Goal: Task Accomplishment & Management: Manage account settings

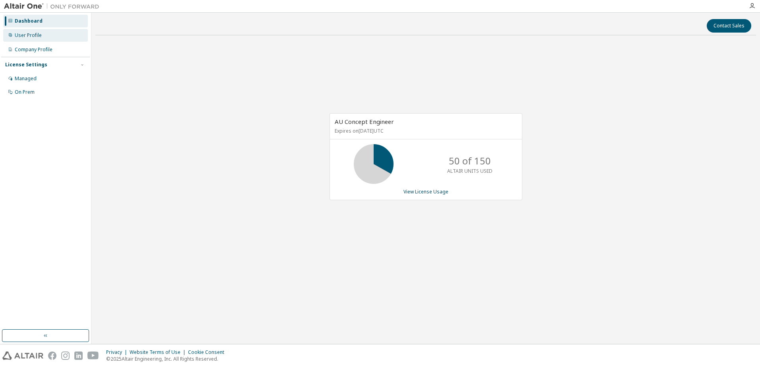
click at [39, 36] on div "User Profile" at bounding box center [28, 35] width 27 height 6
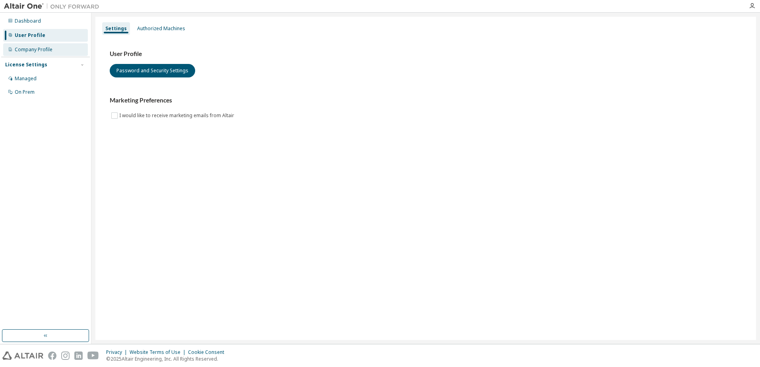
click at [44, 47] on div "Company Profile" at bounding box center [34, 50] width 38 height 6
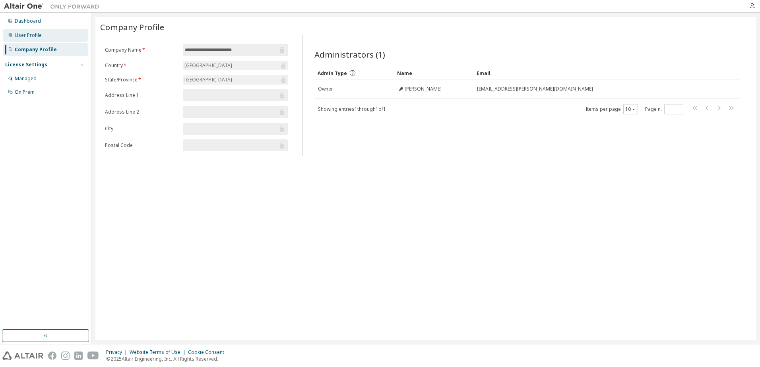
click at [28, 39] on div "User Profile" at bounding box center [45, 35] width 85 height 13
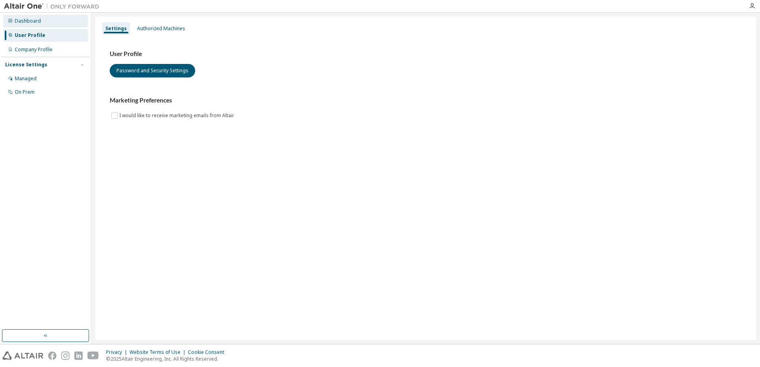
click at [33, 24] on div "Dashboard" at bounding box center [28, 21] width 26 height 6
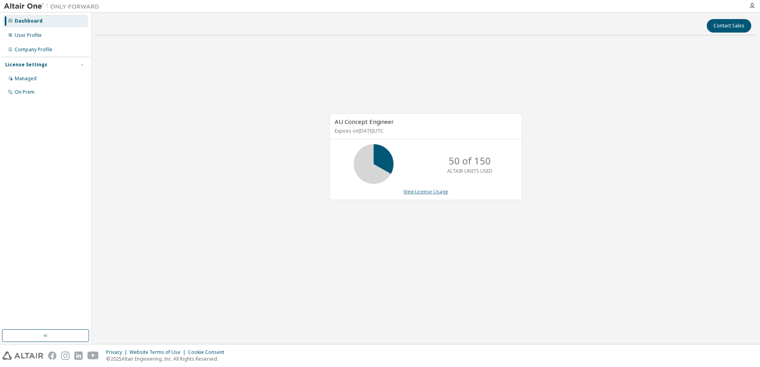
click at [435, 193] on link "View License Usage" at bounding box center [426, 191] width 45 height 7
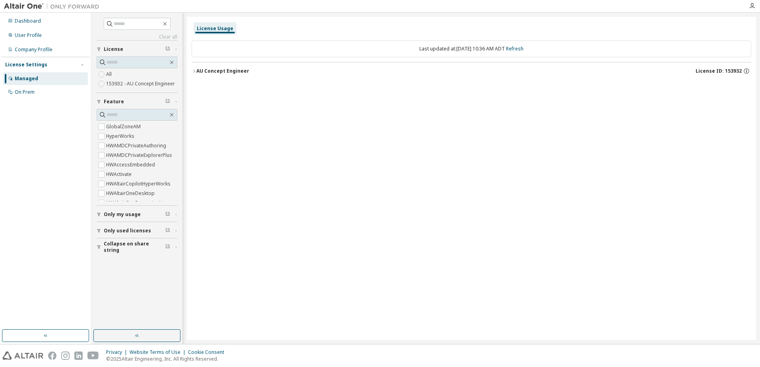
click at [209, 70] on div "AU Concept Engineer" at bounding box center [222, 71] width 53 height 6
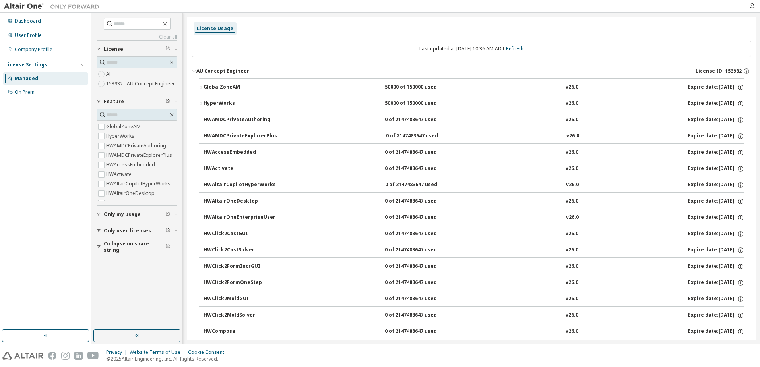
click at [194, 70] on icon "button" at bounding box center [194, 71] width 5 height 5
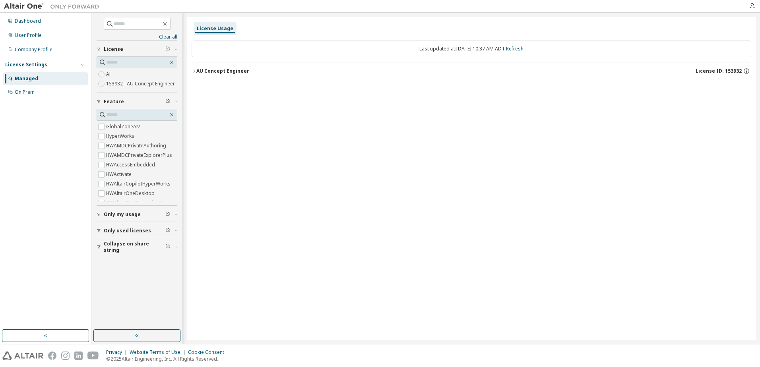
click at [195, 71] on icon "button" at bounding box center [194, 71] width 5 height 5
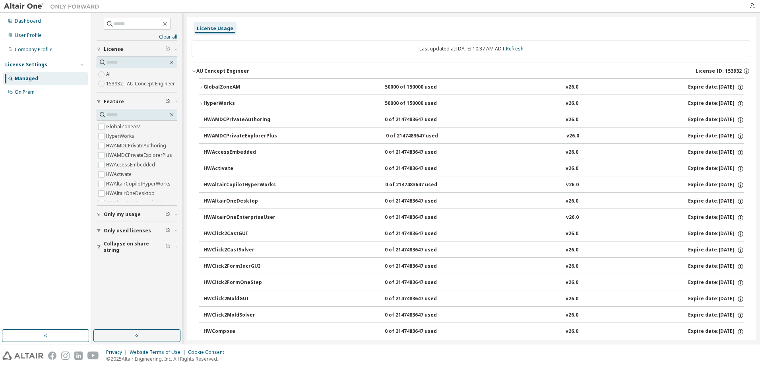
click at [195, 71] on icon "button" at bounding box center [194, 71] width 5 height 5
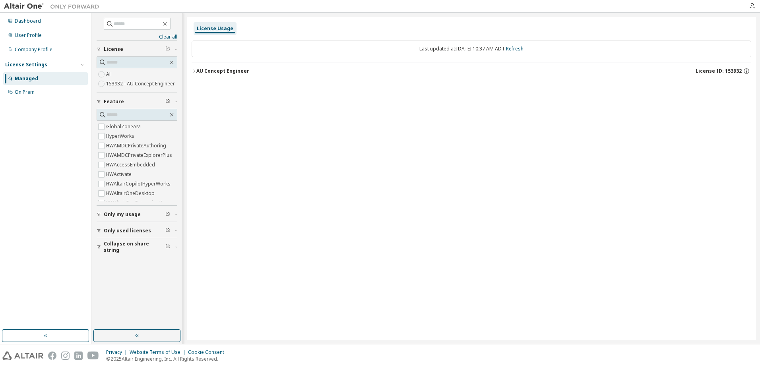
click at [144, 84] on label "153932 - AU Concept Engineer" at bounding box center [141, 84] width 70 height 10
click at [29, 89] on div "On Prem" at bounding box center [25, 92] width 20 height 6
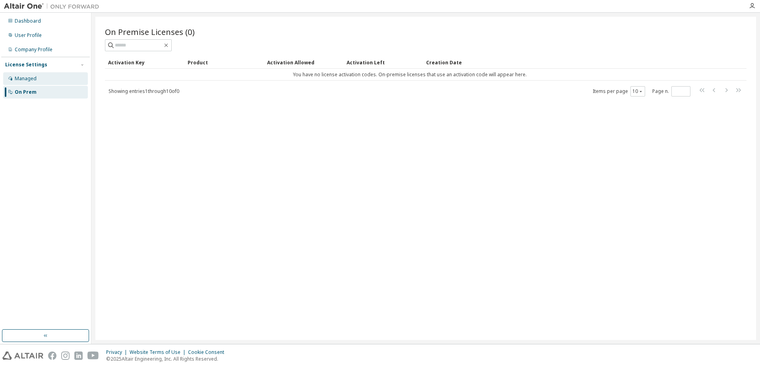
click at [30, 79] on div "Managed" at bounding box center [26, 79] width 22 height 6
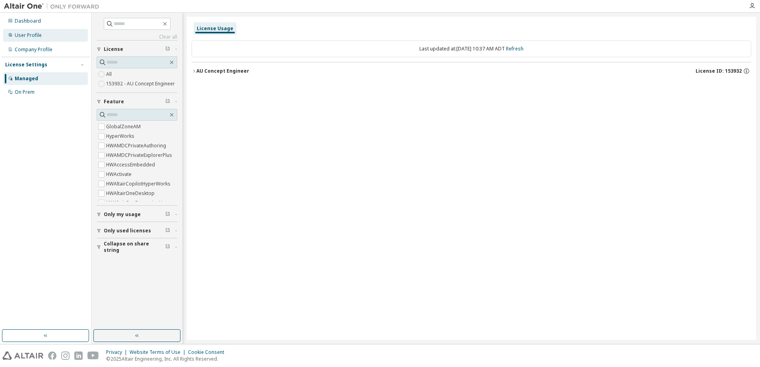
click at [39, 40] on div "User Profile" at bounding box center [45, 35] width 85 height 13
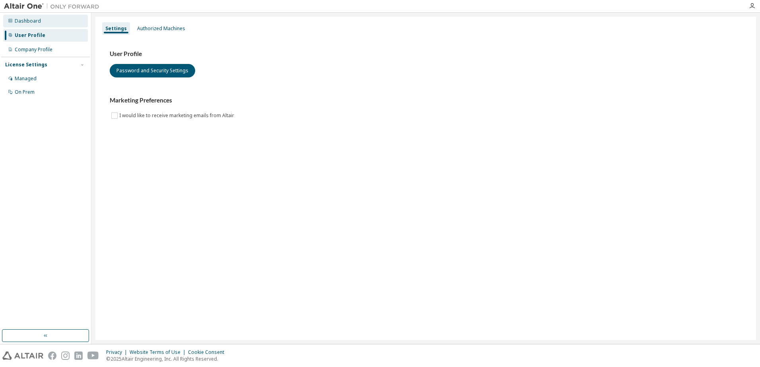
click at [37, 23] on div "Dashboard" at bounding box center [28, 21] width 26 height 6
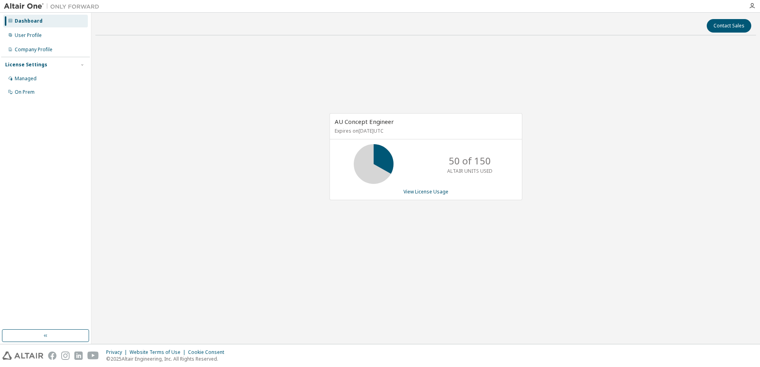
click at [361, 58] on div "AU Concept Engineer Expires on [DATE] UTC 50 of 150 ALTAIR UNITS USED View Lice…" at bounding box center [425, 161] width 661 height 239
drag, startPoint x: 367, startPoint y: 47, endPoint x: 549, endPoint y: 15, distance: 184.9
click at [367, 47] on div "AU Concept Engineer Expires on [DATE] UTC 50 of 150 ALTAIR UNITS USED View Lice…" at bounding box center [425, 161] width 661 height 239
click at [458, 221] on div "AU Concept Engineer Expires on [DATE] UTC 50 of 150 ALTAIR UNITS USED View Lice…" at bounding box center [425, 161] width 661 height 239
click at [444, 190] on link "View License Usage" at bounding box center [426, 191] width 45 height 7
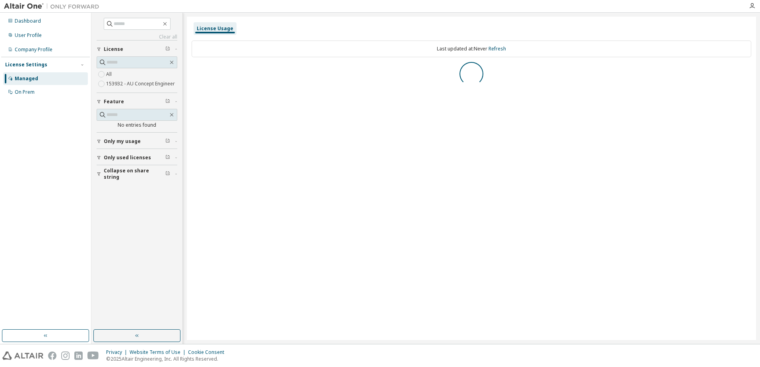
click at [456, 245] on div "License Usage Last updated at: Never Refresh" at bounding box center [471, 179] width 569 height 324
